Goal: Obtain resource: Download file/media

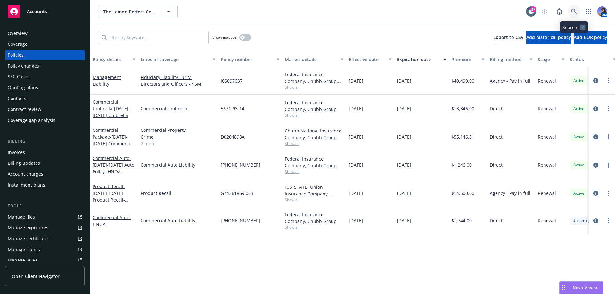
click at [573, 12] on icon at bounding box center [574, 12] width 6 height 6
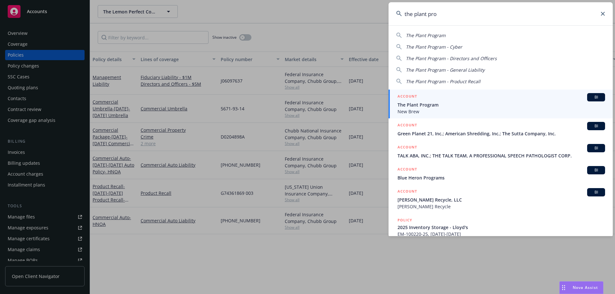
type input "the plant pro"
click at [440, 108] on span "The Plant Program" at bounding box center [500, 104] width 207 height 7
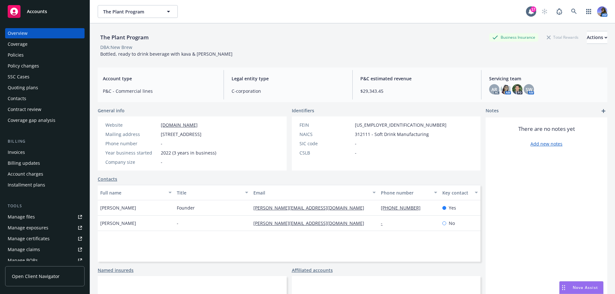
click at [42, 51] on div "Policies" at bounding box center [45, 55] width 74 height 10
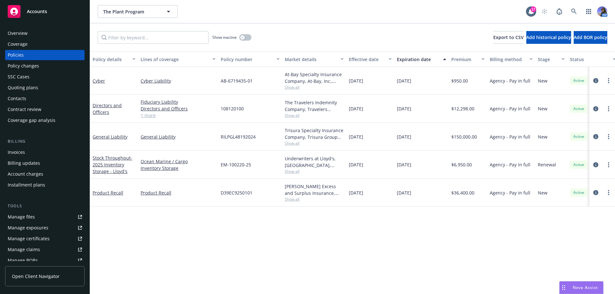
click at [36, 38] on div "Overview" at bounding box center [45, 33] width 74 height 10
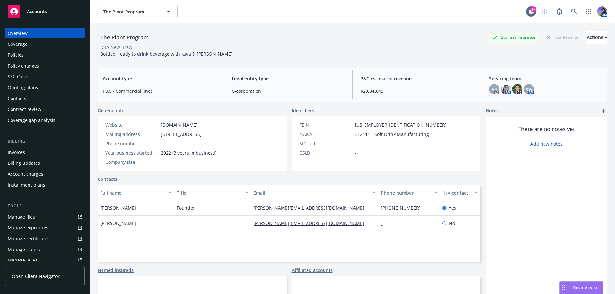
click at [30, 56] on div "Policies" at bounding box center [45, 55] width 74 height 10
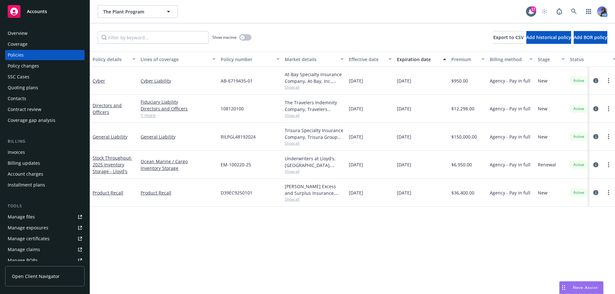
click at [34, 31] on div "Overview" at bounding box center [45, 33] width 74 height 10
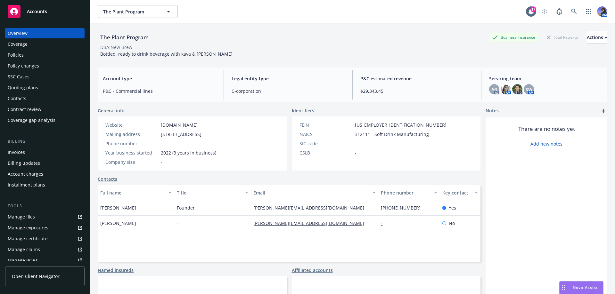
click at [38, 48] on div "Coverage" at bounding box center [45, 44] width 74 height 10
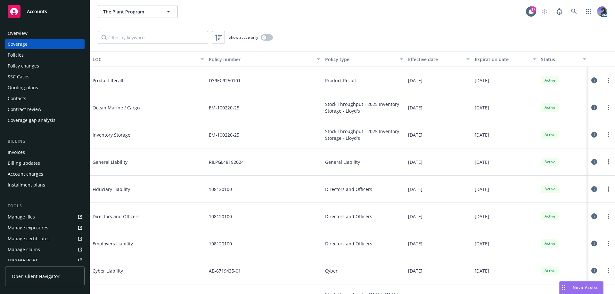
click at [23, 53] on div "Policies" at bounding box center [16, 55] width 16 height 10
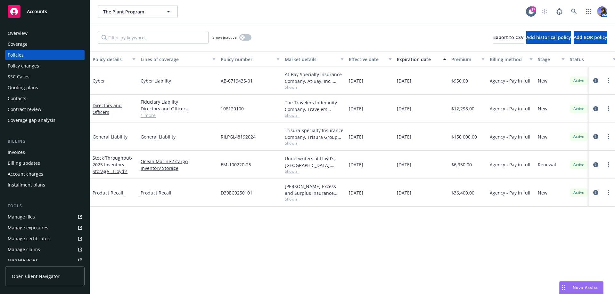
click at [18, 34] on div "Overview" at bounding box center [18, 33] width 20 height 10
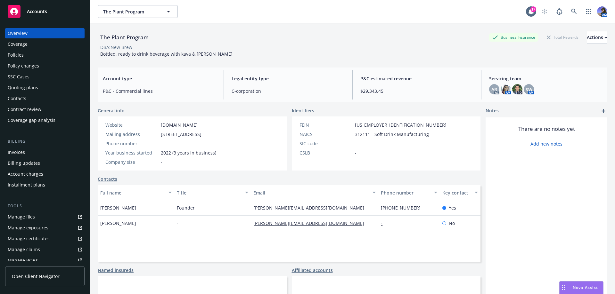
click at [19, 56] on div "Policies" at bounding box center [16, 55] width 16 height 10
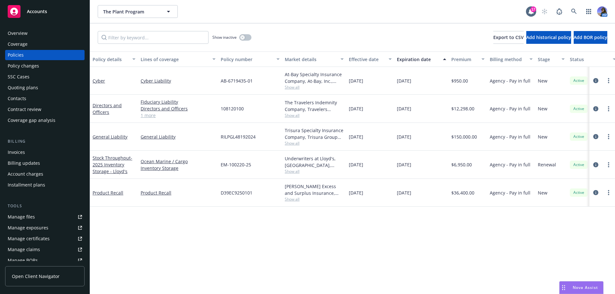
click at [289, 87] on span "Show all" at bounding box center [314, 87] width 59 height 5
click at [101, 80] on link "Cyber" at bounding box center [99, 81] width 12 height 6
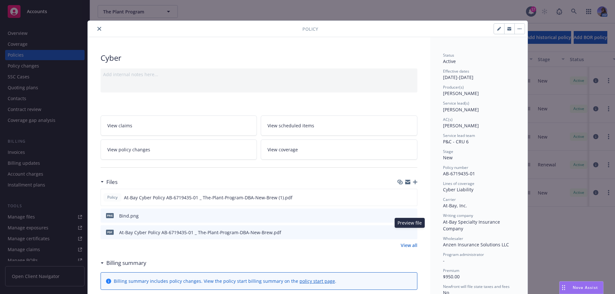
click at [409, 229] on button at bounding box center [412, 232] width 6 height 7
click at [410, 232] on icon "preview file" at bounding box center [411, 232] width 6 height 4
click at [98, 29] on icon "close" at bounding box center [99, 29] width 4 height 4
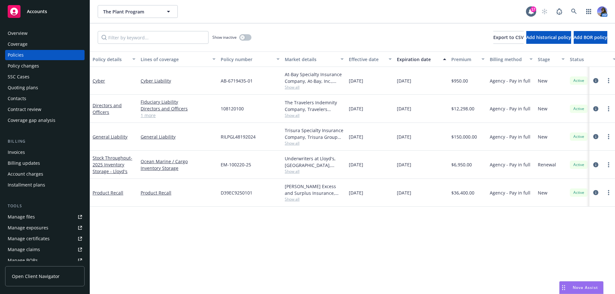
click at [21, 35] on div "Overview" at bounding box center [18, 33] width 20 height 10
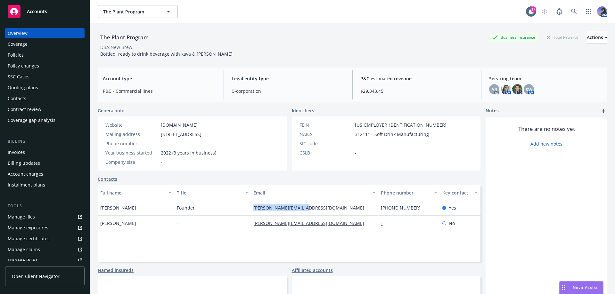
drag, startPoint x: 333, startPoint y: 208, endPoint x: 245, endPoint y: 212, distance: 88.4
click at [245, 212] on div "[PERSON_NAME] Founder [PERSON_NAME][EMAIL_ADDRESS][DOMAIN_NAME] [PHONE_NUMBER] …" at bounding box center [289, 207] width 383 height 15
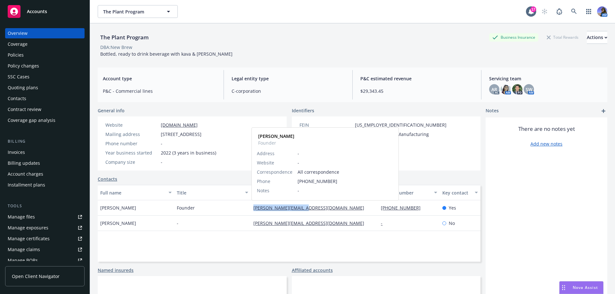
copy div "[PERSON_NAME][EMAIL_ADDRESS][DOMAIN_NAME]"
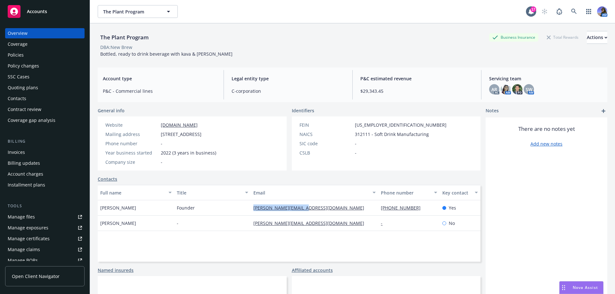
click at [22, 52] on div "Policies" at bounding box center [16, 55] width 16 height 10
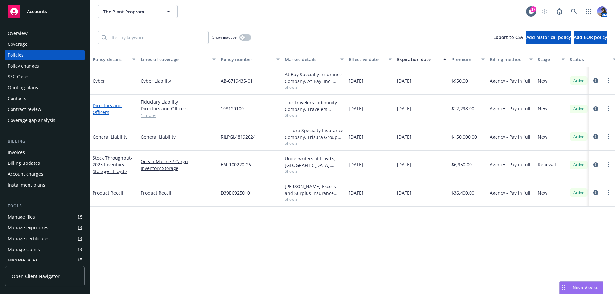
click at [103, 111] on link "Directors and Officers" at bounding box center [107, 108] width 29 height 13
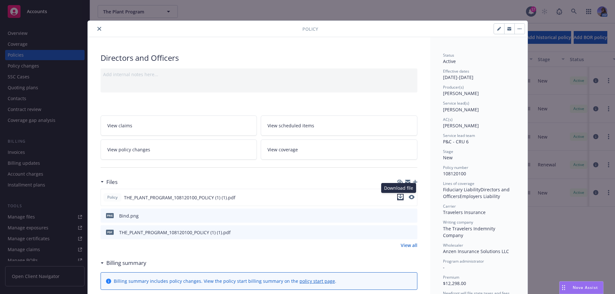
click at [398, 198] on icon "download file" at bounding box center [400, 197] width 5 height 5
click at [409, 216] on icon "preview file" at bounding box center [412, 215] width 6 height 4
click at [409, 245] on link "View all" at bounding box center [408, 245] width 17 height 7
